Goal: Task Accomplishment & Management: Manage account settings

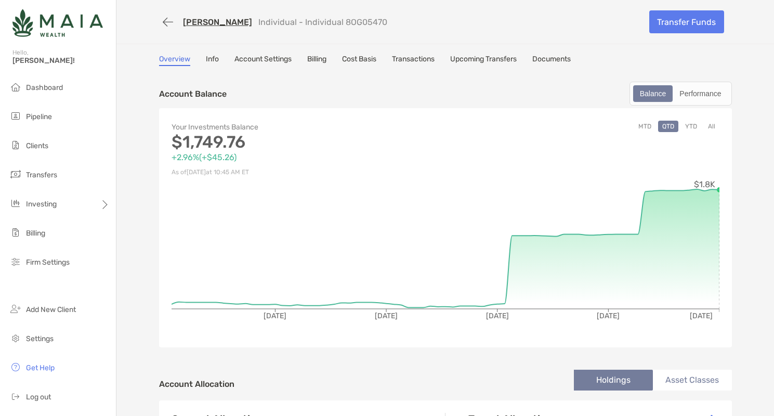
click at [212, 61] on link "Info" at bounding box center [212, 60] width 13 height 11
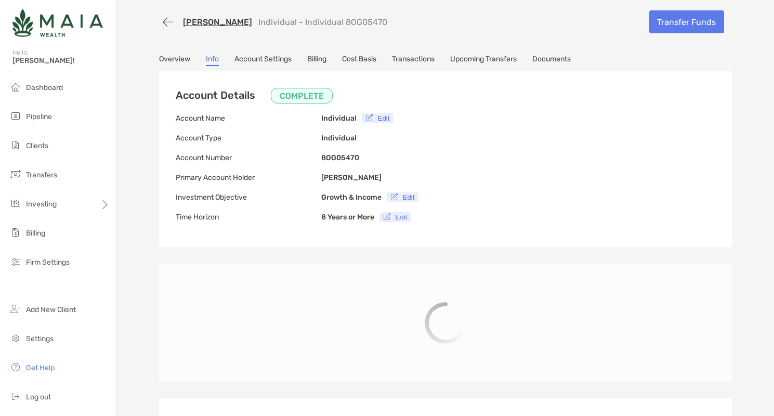
type input "**********"
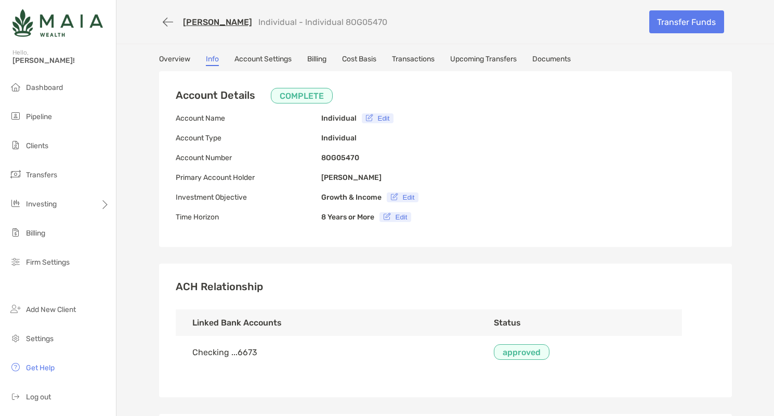
click at [265, 57] on link "Account Settings" at bounding box center [262, 60] width 57 height 11
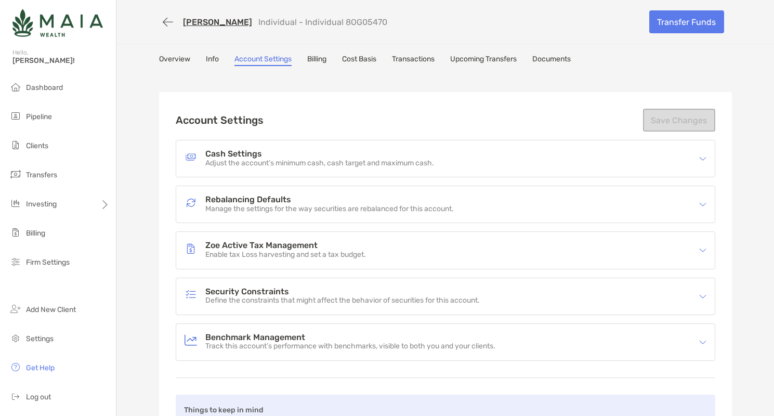
click at [319, 65] on link "Billing" at bounding box center [316, 60] width 19 height 11
